Goal: Information Seeking & Learning: Check status

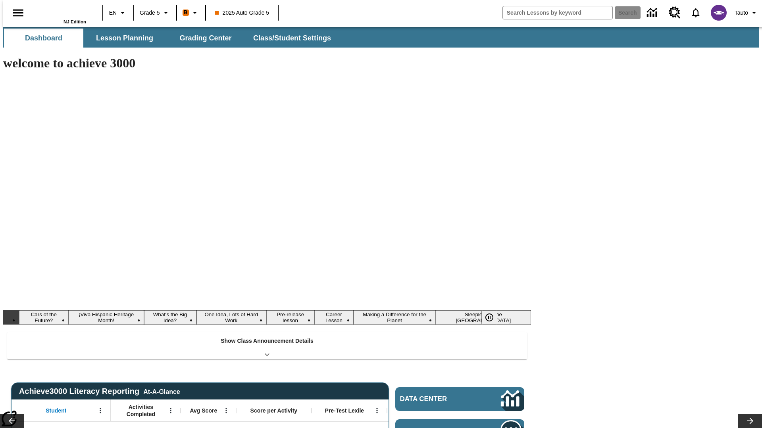
type input "-1"
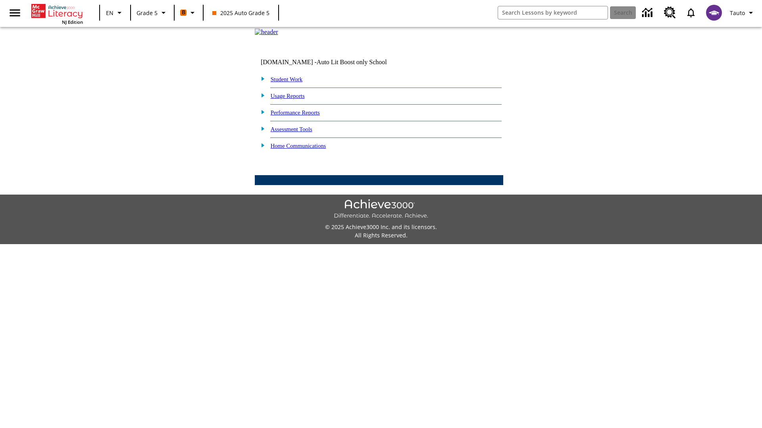
click at [303, 116] on link "Performance Reports" at bounding box center [295, 112] width 49 height 6
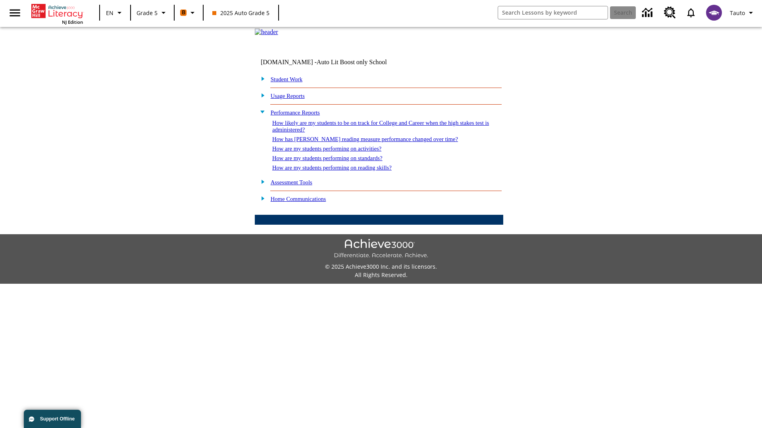
click at [336, 161] on link "How are my students performing on standards?" at bounding box center [327, 158] width 110 height 6
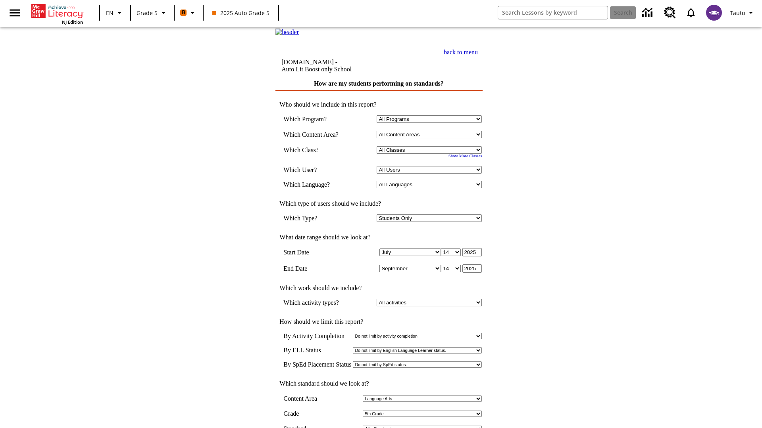
click at [431, 154] on select "Select a Class: All Classes 2025 Auto Grade 5 OL 2025 Auto Grade 6" at bounding box center [428, 150] width 105 height 8
select select "11133131"
click at [431, 174] on select "All Users Cat, Sautoen Cat, Sautoes Cat, Sautoss Donotlogin, Sautoen Twoschools…" at bounding box center [428, 170] width 105 height 8
select select "21437107"
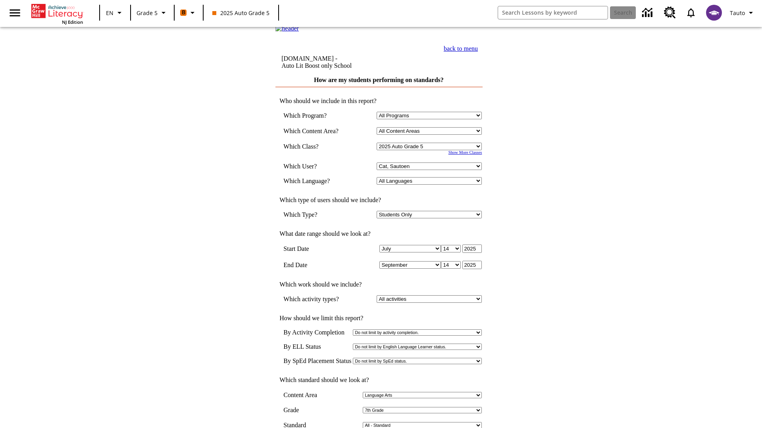
scroll to position [4, 0]
